Goal: Check status

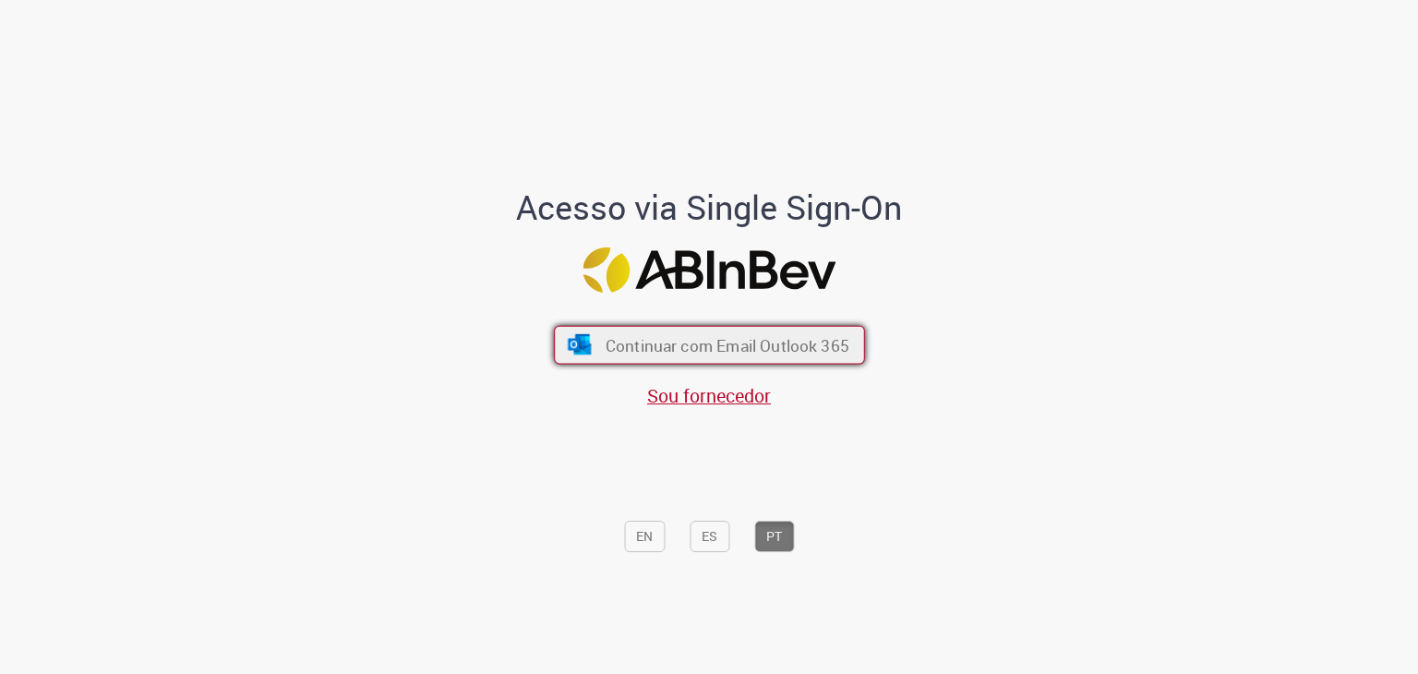
click at [804, 348] on span "Continuar com Email Outlook 365" at bounding box center [727, 344] width 244 height 21
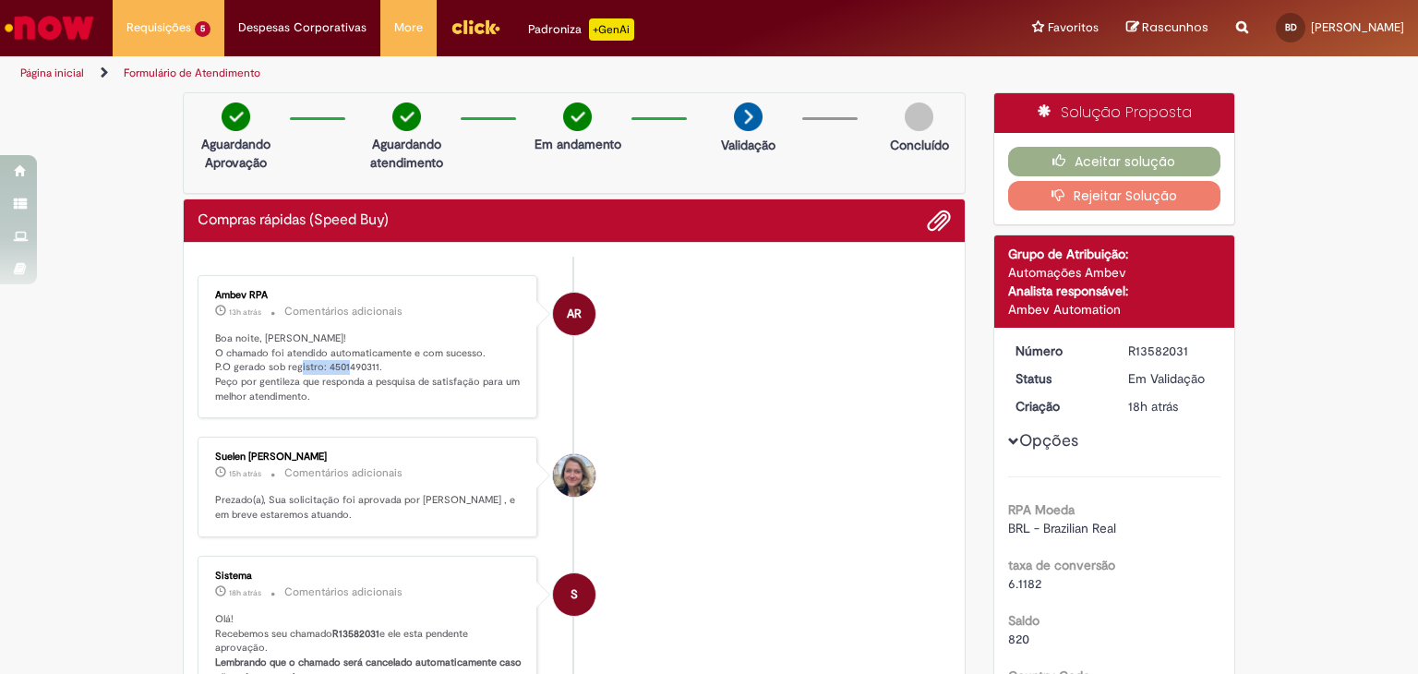
drag, startPoint x: 317, startPoint y: 363, endPoint x: 369, endPoint y: 367, distance: 52.8
click at [369, 367] on p "Boa noite, [PERSON_NAME]! O chamado foi atendido automaticamente e com sucesso.…" at bounding box center [368, 367] width 307 height 73
copy p "4501490311."
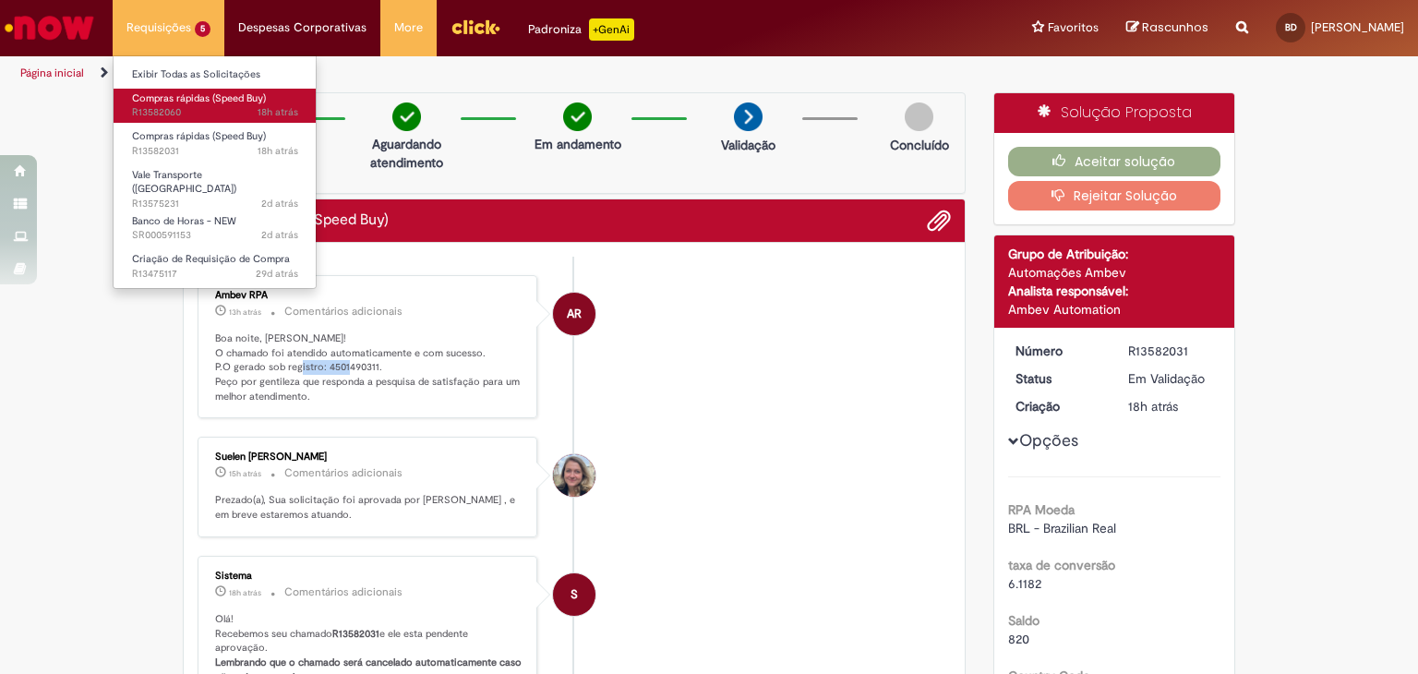
click at [225, 97] on span "Compras rápidas (Speed Buy)" at bounding box center [199, 98] width 134 height 14
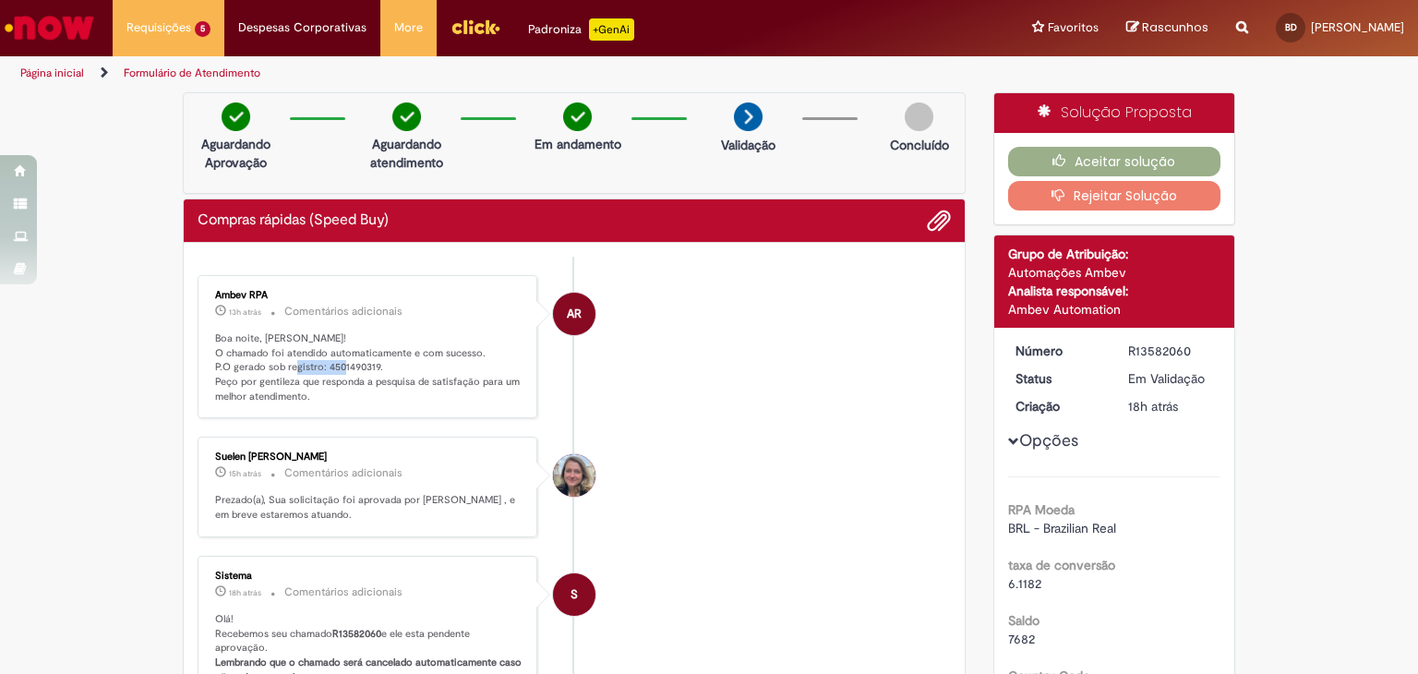
drag, startPoint x: 315, startPoint y: 366, endPoint x: 369, endPoint y: 366, distance: 54.5
click at [369, 366] on p "Boa noite, [PERSON_NAME]! O chamado foi atendido automaticamente e com sucesso.…" at bounding box center [368, 367] width 307 height 73
copy p "4501490319"
click at [915, 284] on li "AR Ambev RPA 13h atrás 13 horas atrás Comentários adicionais Boa noite, [PERSON…" at bounding box center [574, 347] width 753 height 144
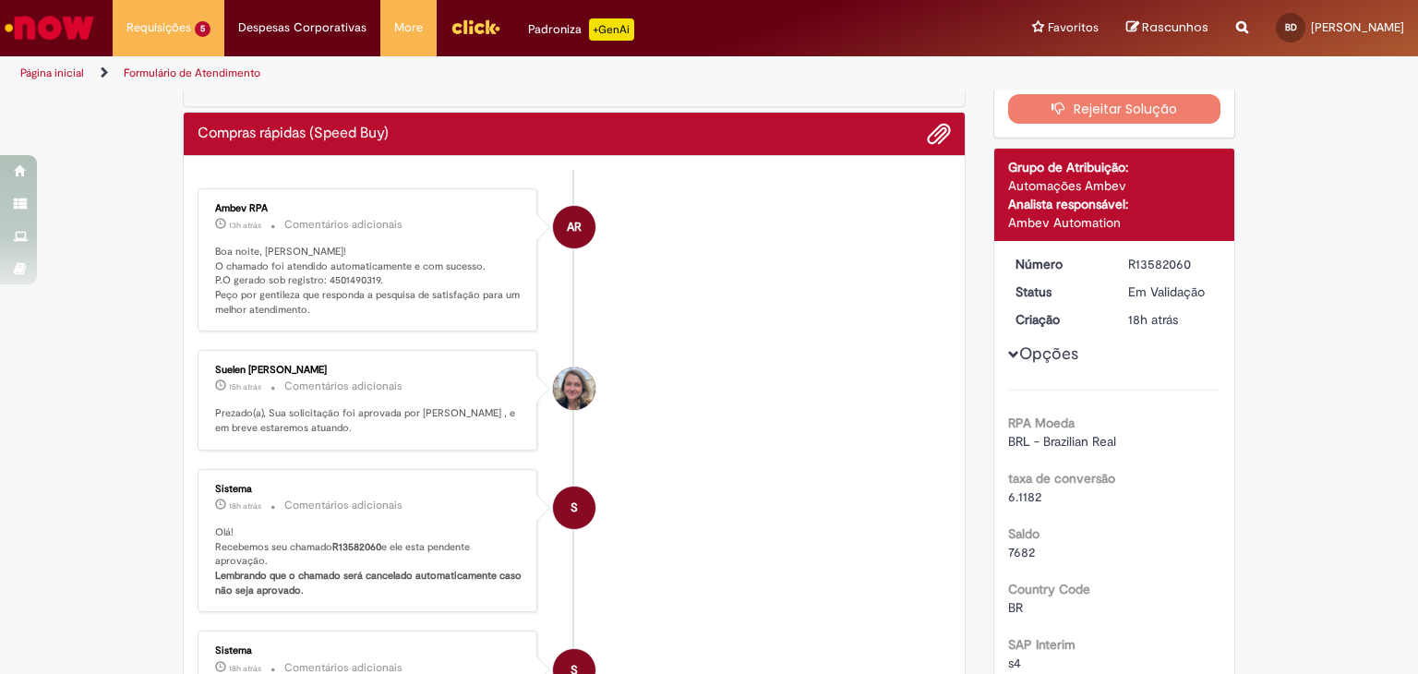
scroll to position [98, 0]
